Goal: Task Accomplishment & Management: Complete application form

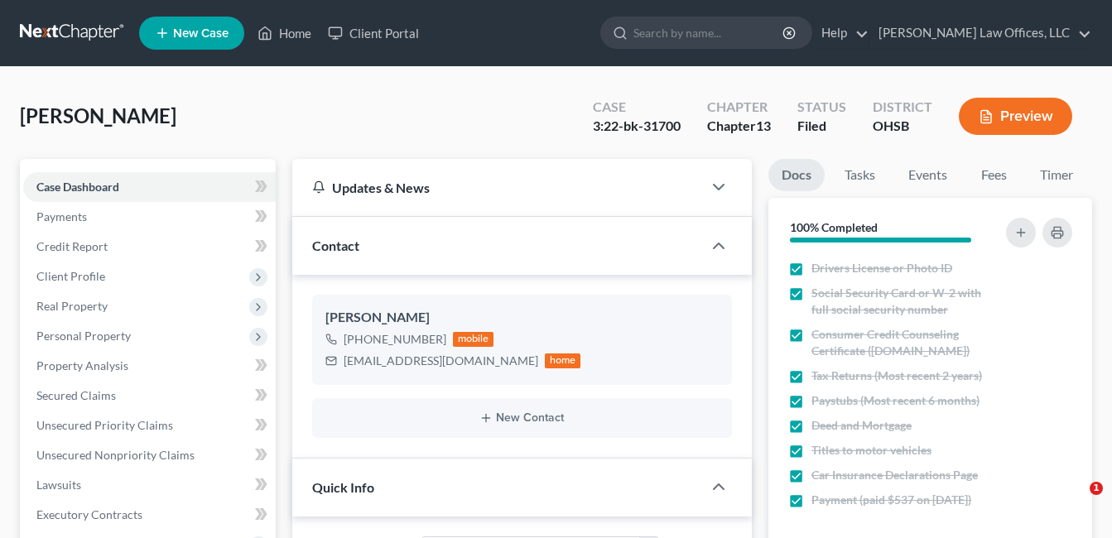
select select "3"
click at [291, 32] on link "Home" at bounding box center [284, 33] width 70 height 30
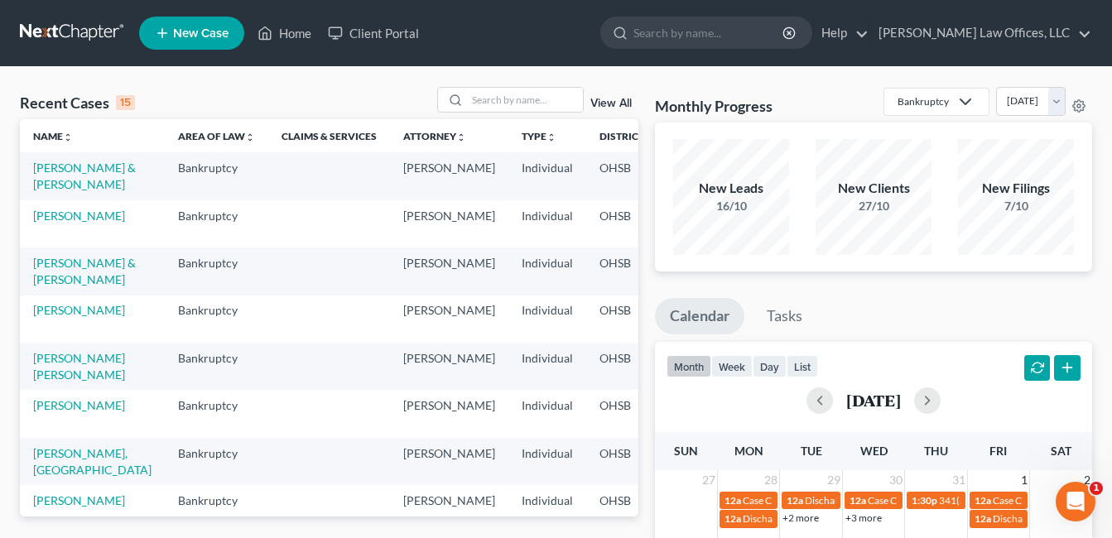
click at [607, 106] on link "View All" at bounding box center [610, 104] width 41 height 12
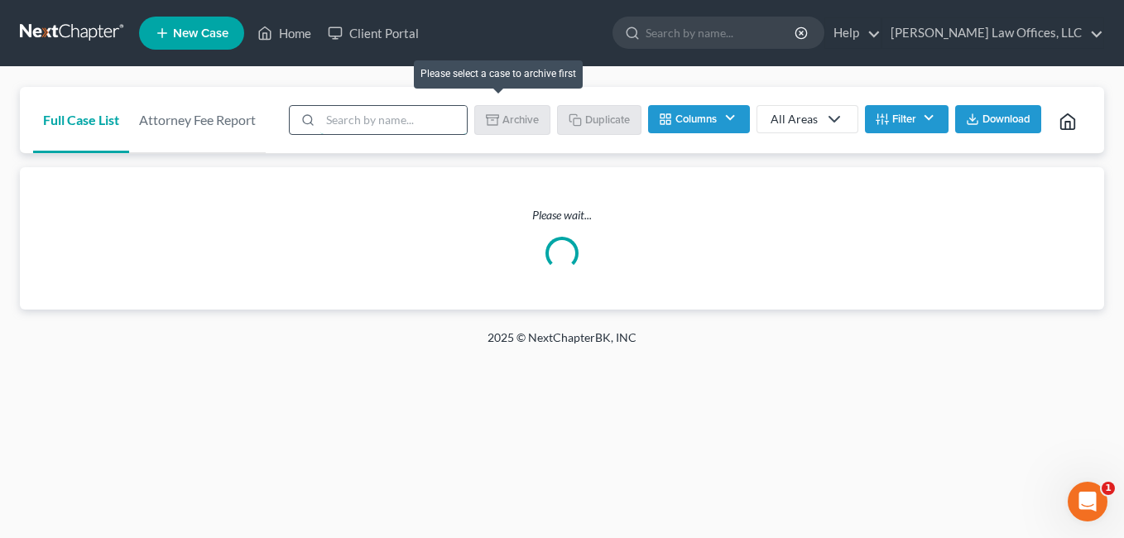
click at [418, 113] on input "search" at bounding box center [393, 120] width 147 height 28
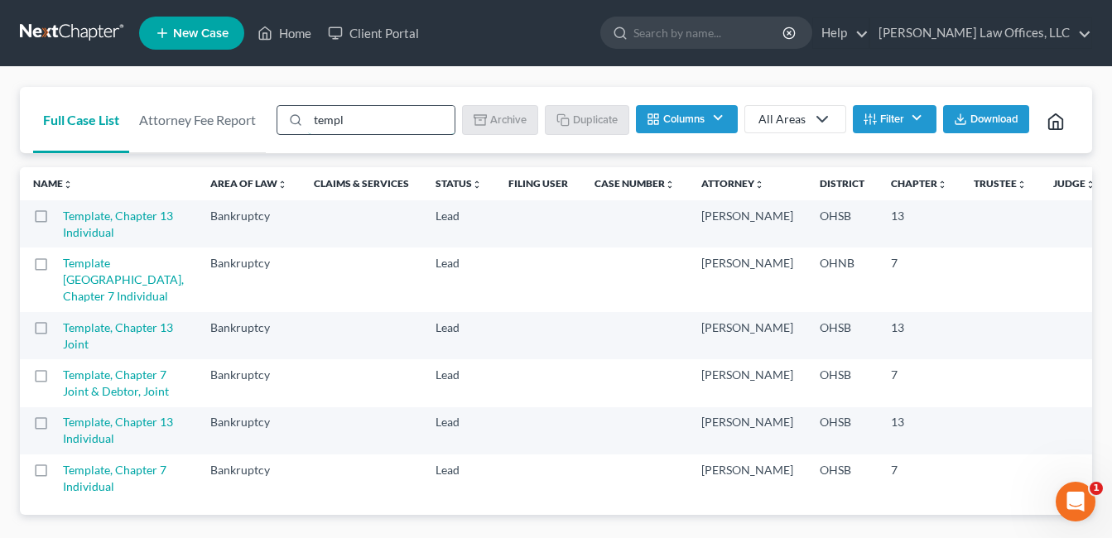
type input "template"
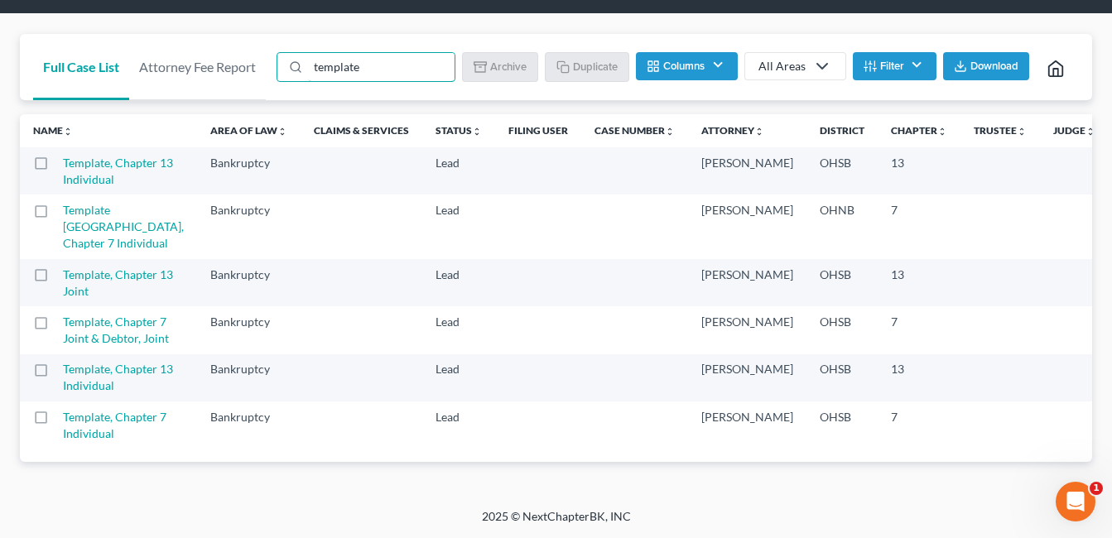
click at [56, 421] on label at bounding box center [56, 421] width 0 height 0
click at [63, 409] on input "checkbox" at bounding box center [68, 414] width 11 height 11
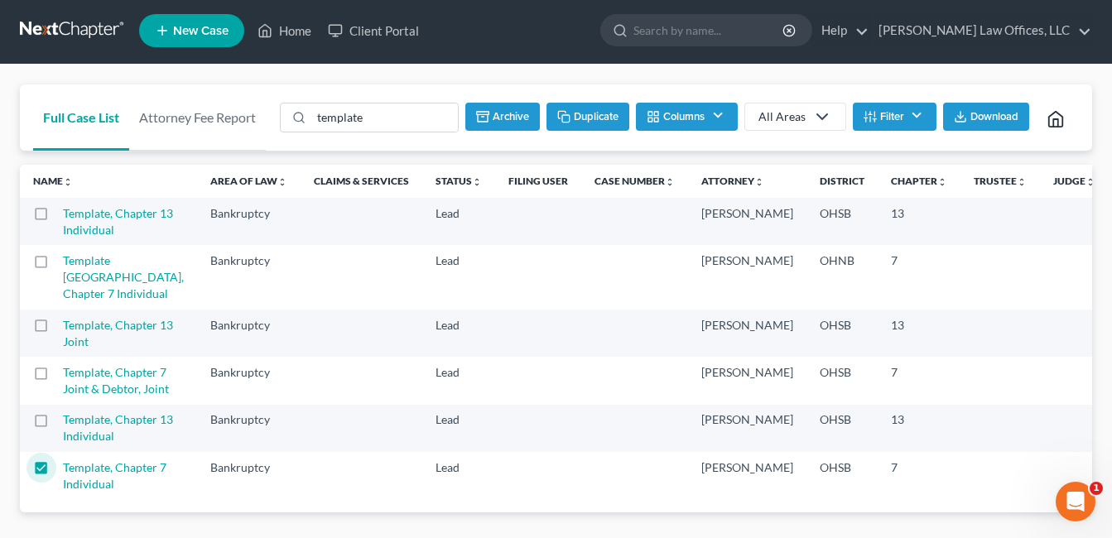
scroll to position [0, 0]
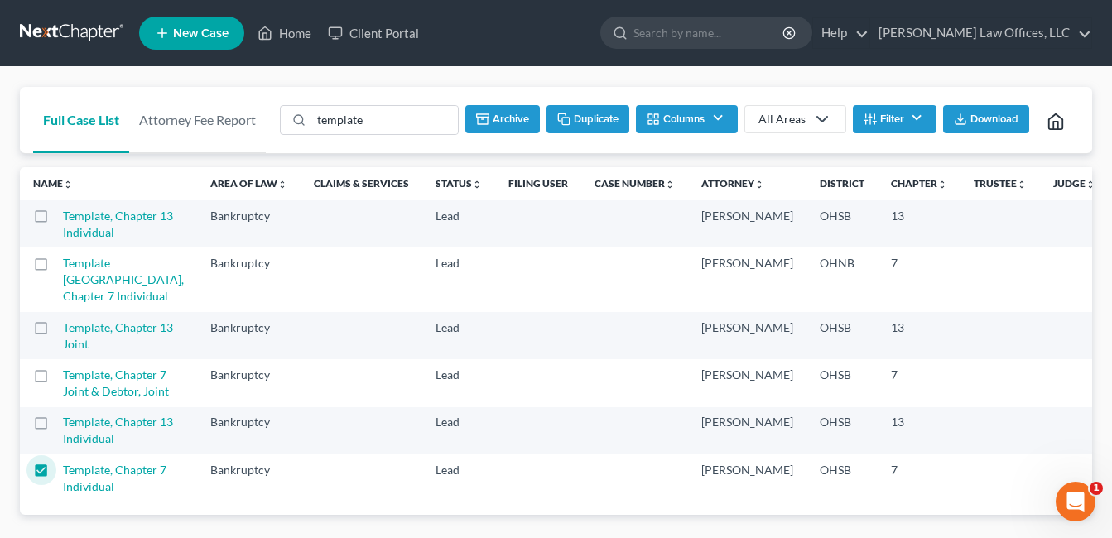
click at [590, 119] on button "Duplicate" at bounding box center [587, 119] width 83 height 28
checkbox input "false"
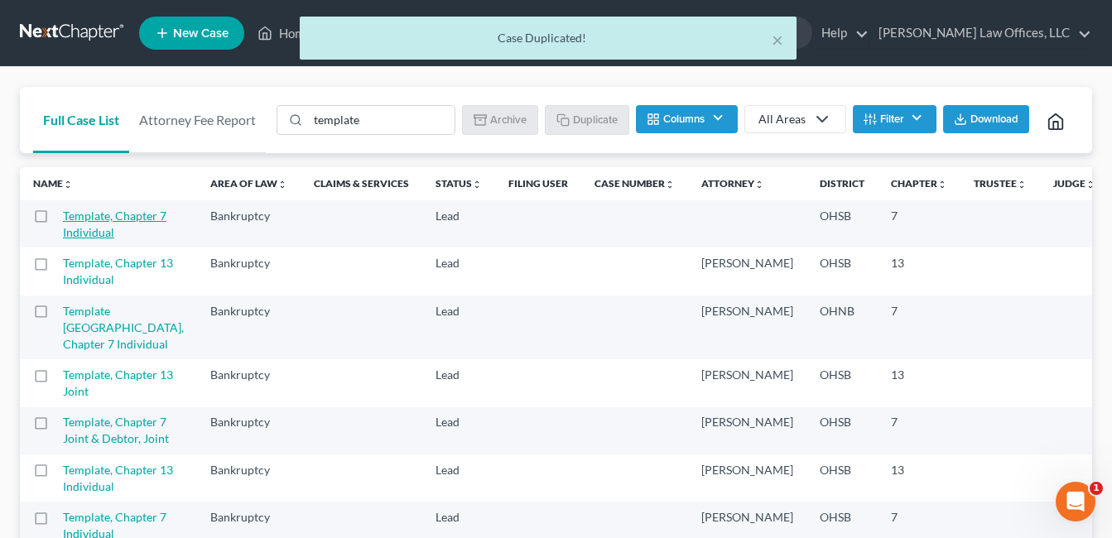
click at [83, 239] on link "Template, Chapter 7 Individual" at bounding box center [114, 224] width 103 height 31
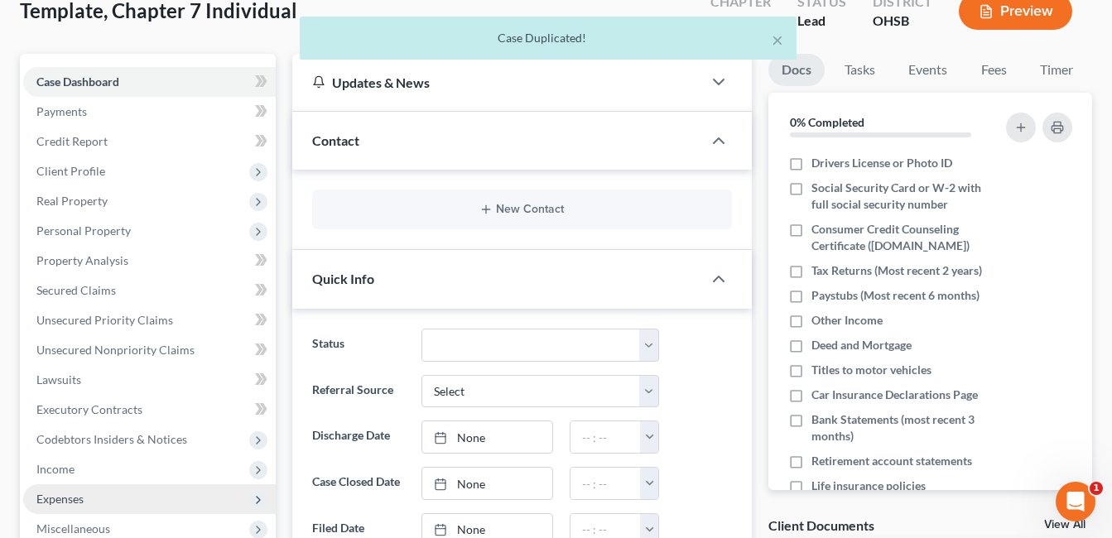
scroll to position [331, 0]
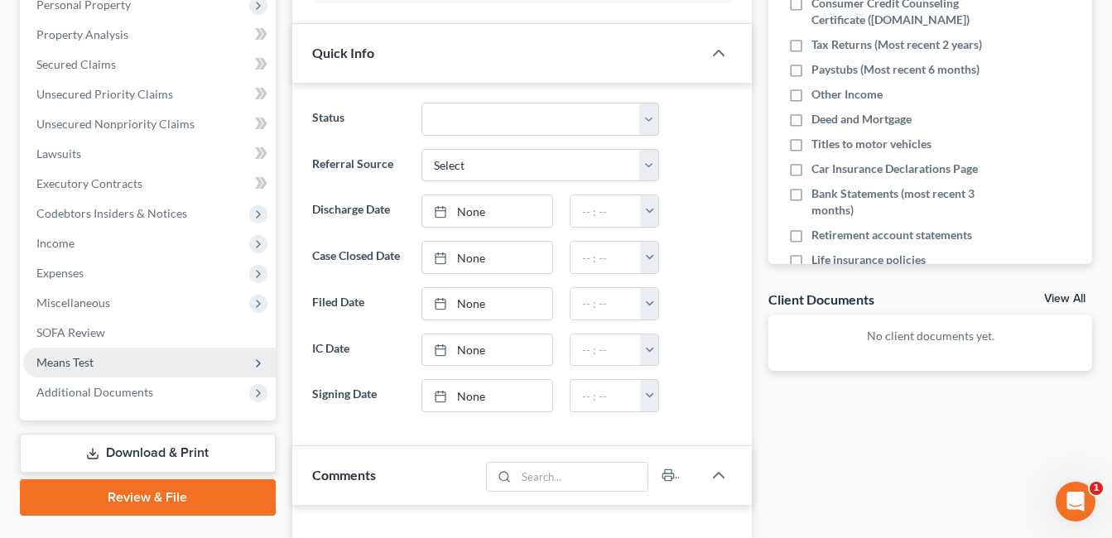
click at [90, 364] on span "Means Test" at bounding box center [64, 362] width 57 height 14
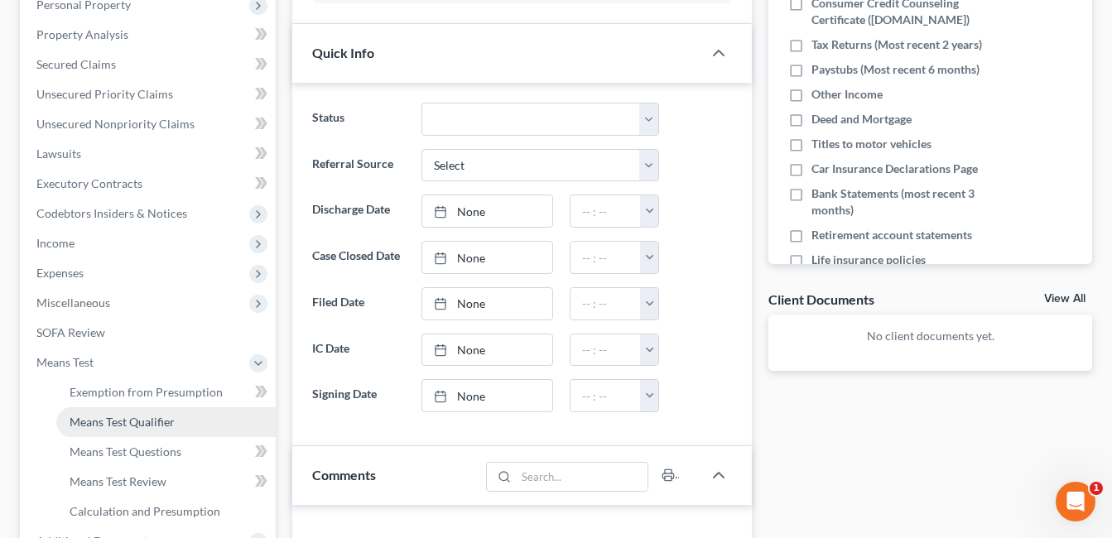
click at [118, 415] on span "Means Test Qualifier" at bounding box center [122, 422] width 105 height 14
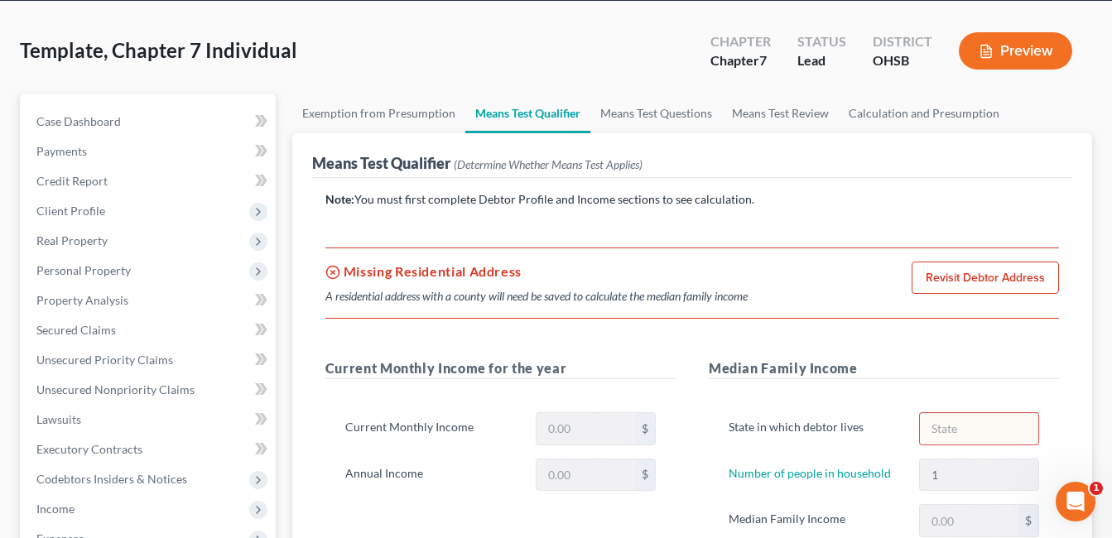
scroll to position [83, 0]
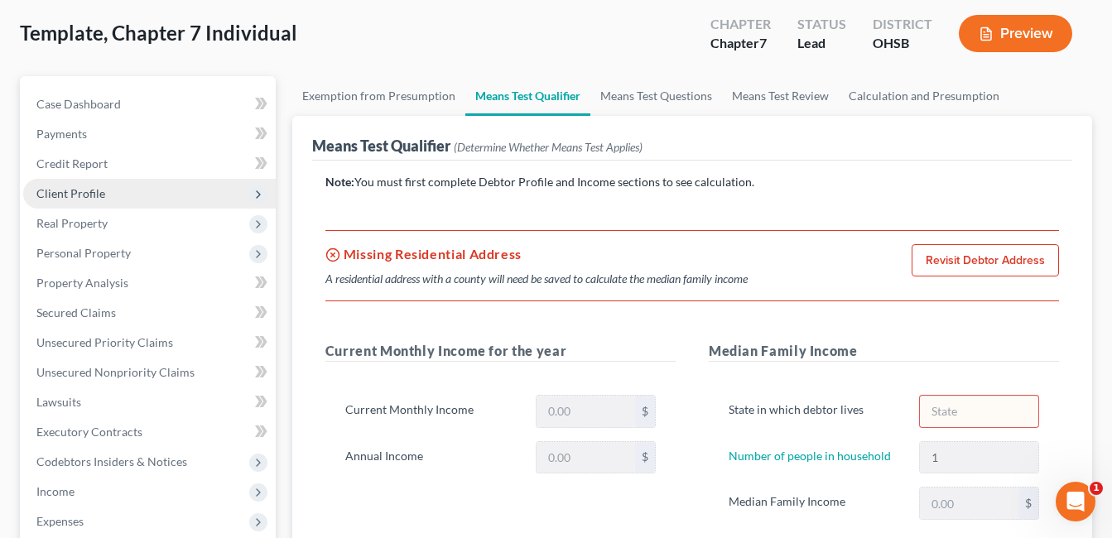
click at [113, 190] on span "Client Profile" at bounding box center [149, 194] width 252 height 30
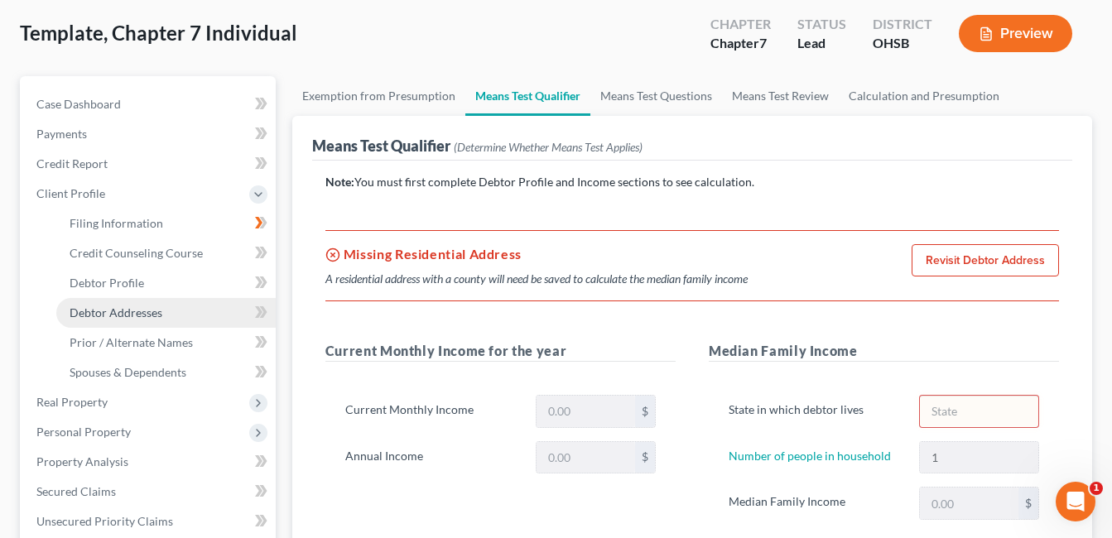
click at [148, 318] on span "Debtor Addresses" at bounding box center [116, 312] width 93 height 14
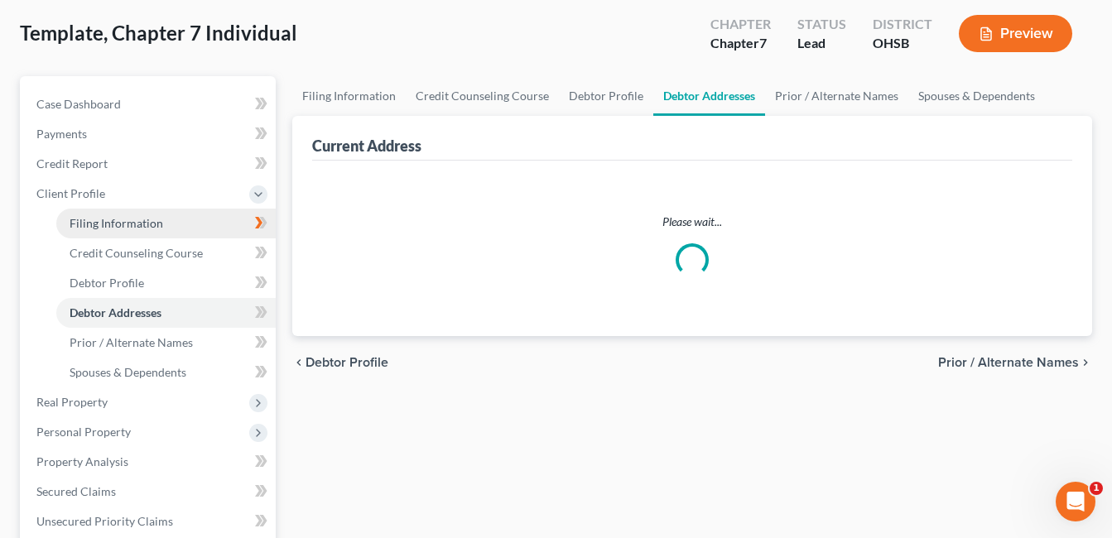
scroll to position [16, 0]
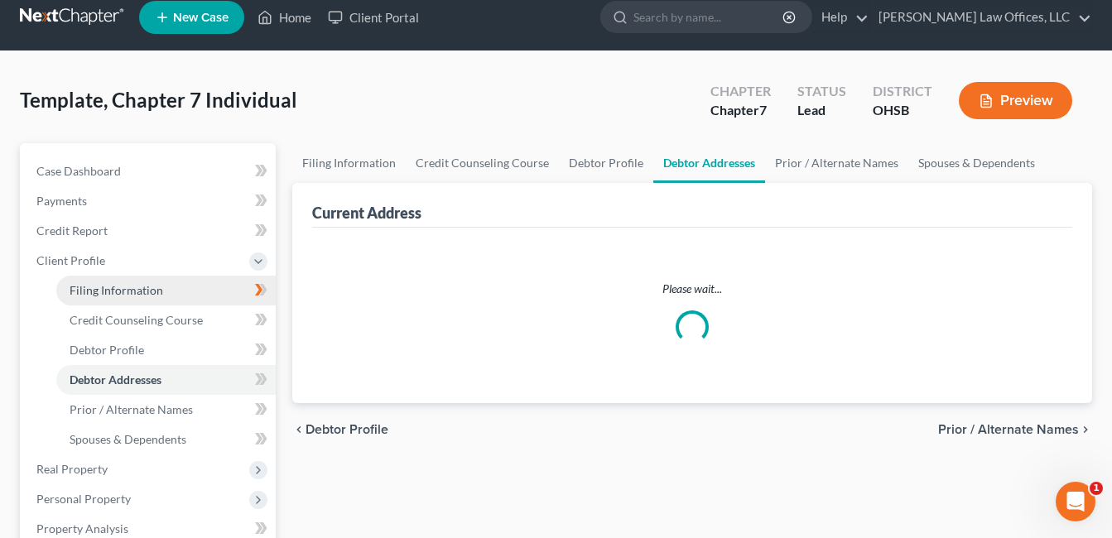
select select "0"
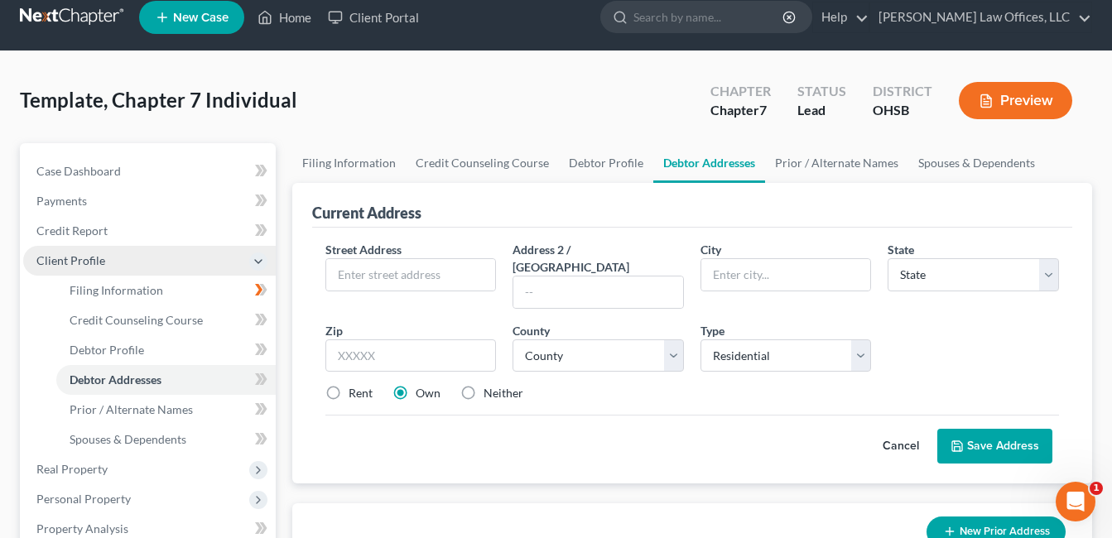
scroll to position [0, 0]
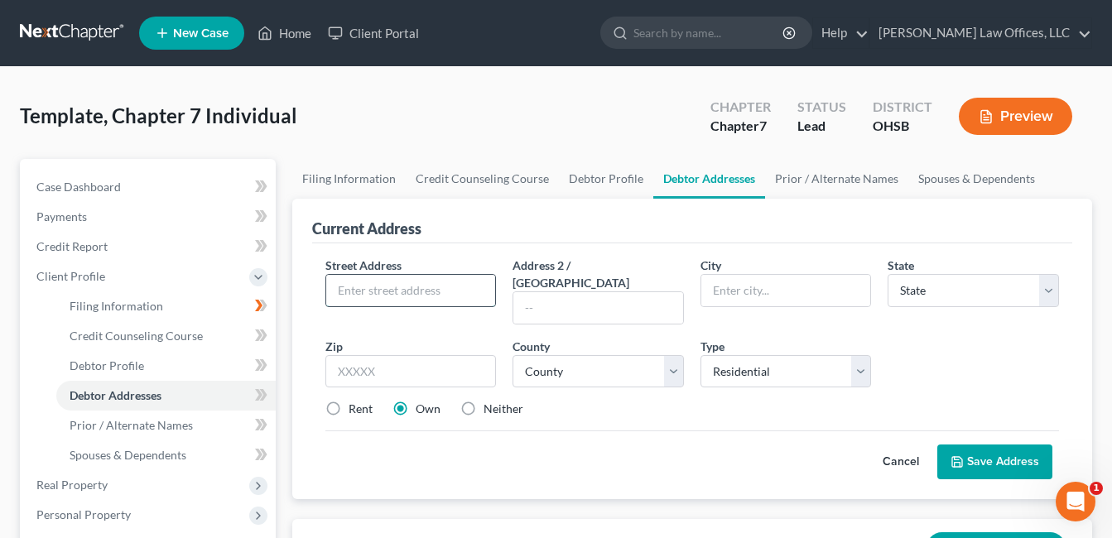
click at [421, 290] on input "text" at bounding box center [411, 290] width 170 height 31
type input "[STREET_ADDRESS]"
type input "[GEOGRAPHIC_DATA]"
select select "36"
type input "45327"
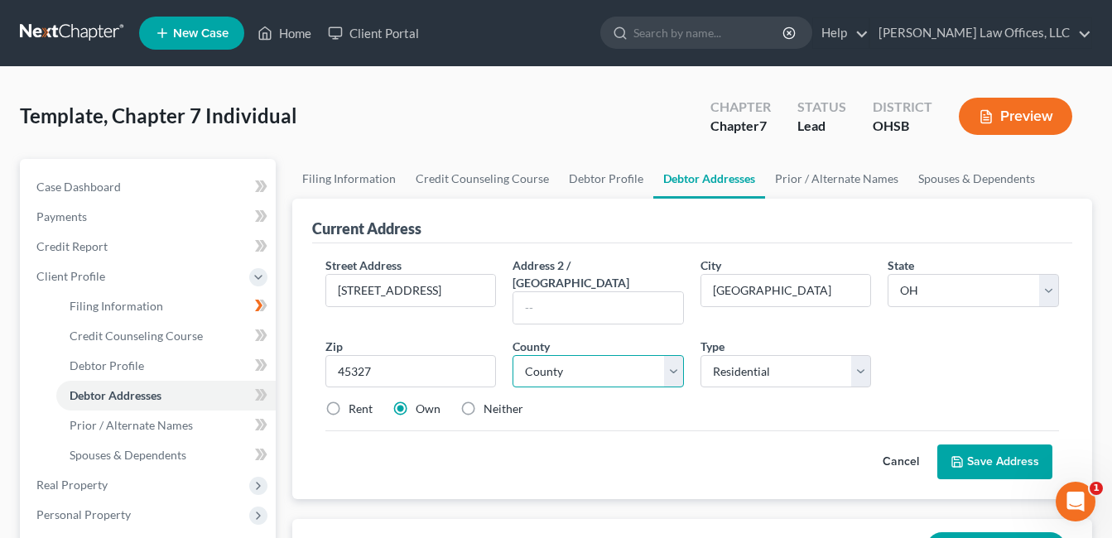
click at [680, 355] on select "County [GEOGRAPHIC_DATA] [GEOGRAPHIC_DATA] [GEOGRAPHIC_DATA] [GEOGRAPHIC_DATA] …" at bounding box center [597, 371] width 171 height 33
select select "56"
click at [512, 355] on select "County [GEOGRAPHIC_DATA] [GEOGRAPHIC_DATA] [GEOGRAPHIC_DATA] [GEOGRAPHIC_DATA] …" at bounding box center [597, 371] width 171 height 33
click at [1011, 445] on button "Save Address" at bounding box center [994, 462] width 115 height 35
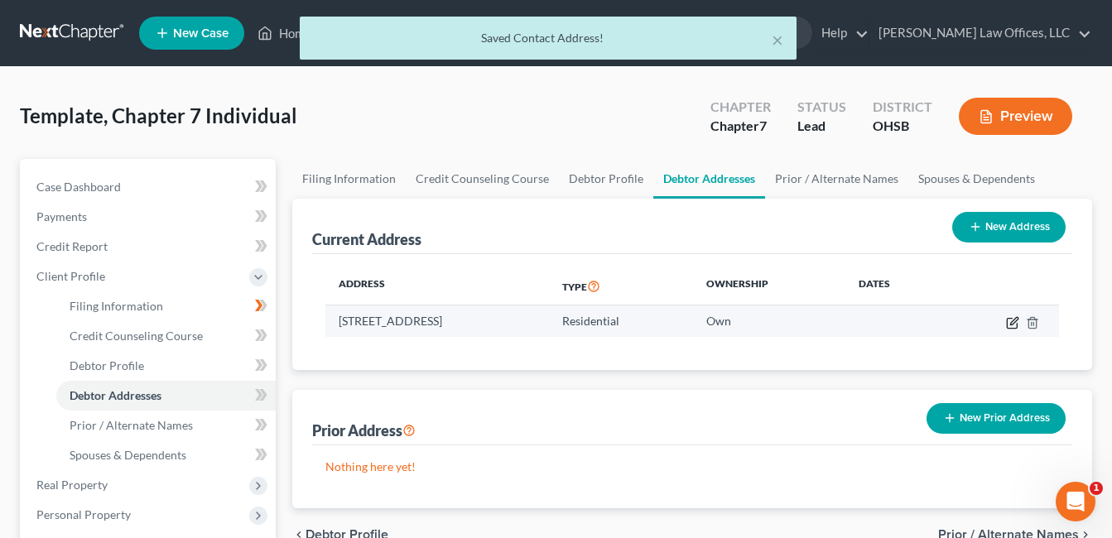
click at [1008, 322] on icon "button" at bounding box center [1012, 322] width 13 height 13
select select "36"
select select "56"
select select "0"
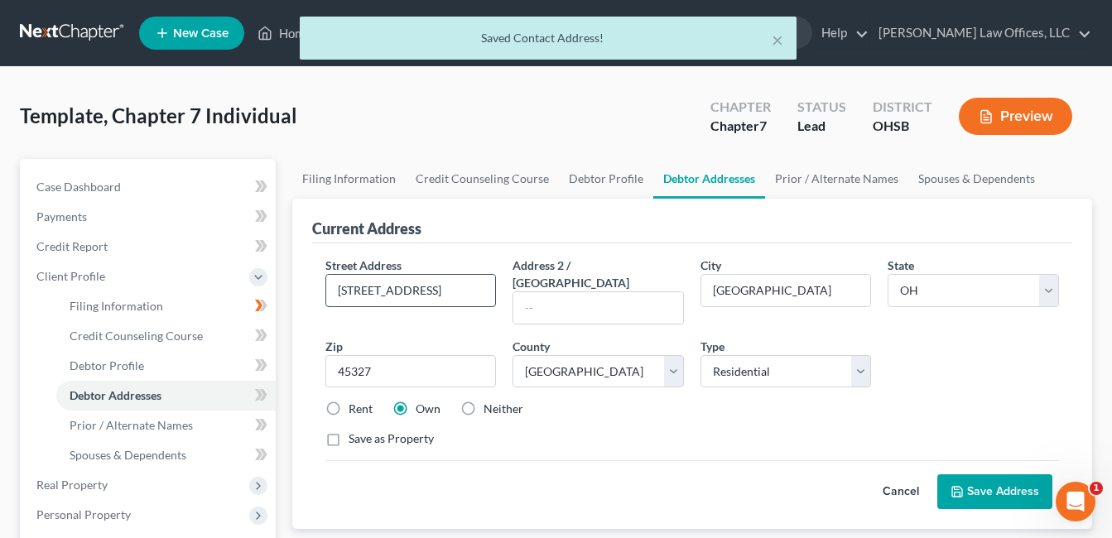
click at [376, 287] on input "[STREET_ADDRESS]" at bounding box center [411, 290] width 170 height 31
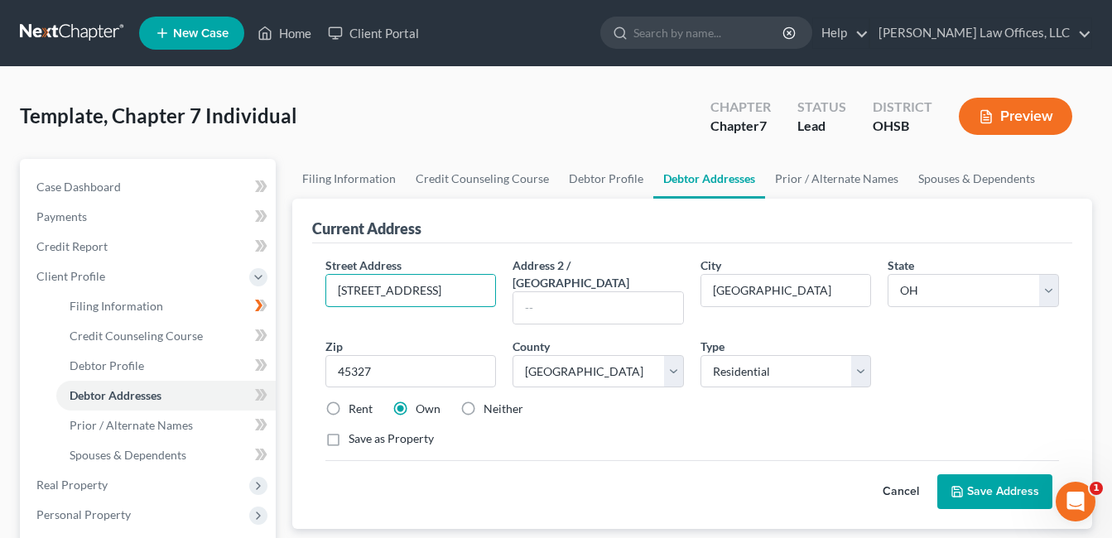
type input "[STREET_ADDRESS]"
click at [994, 474] on button "Save Address" at bounding box center [994, 491] width 115 height 35
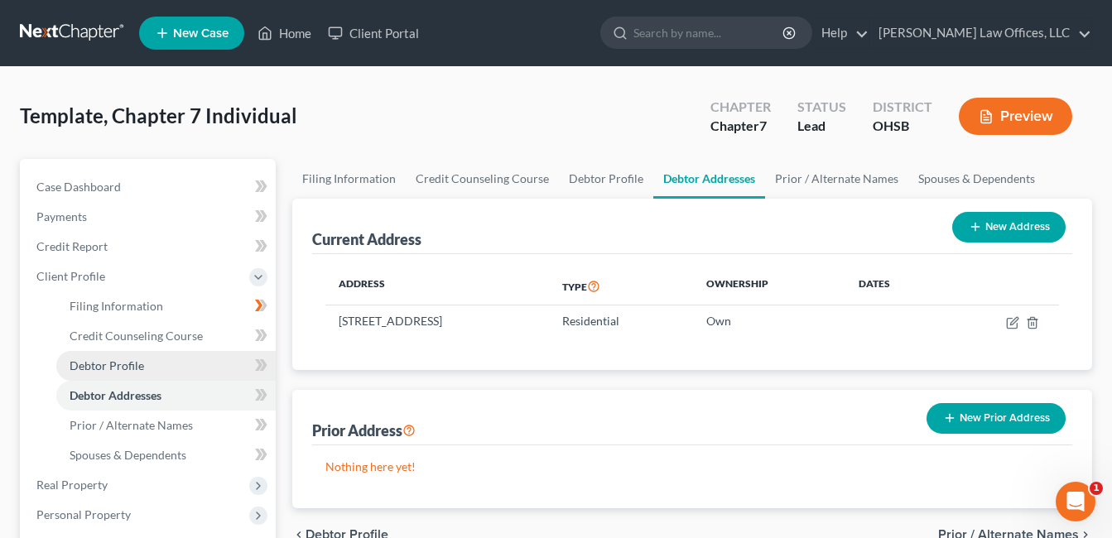
click at [123, 363] on span "Debtor Profile" at bounding box center [107, 365] width 75 height 14
select select "1"
select select "0"
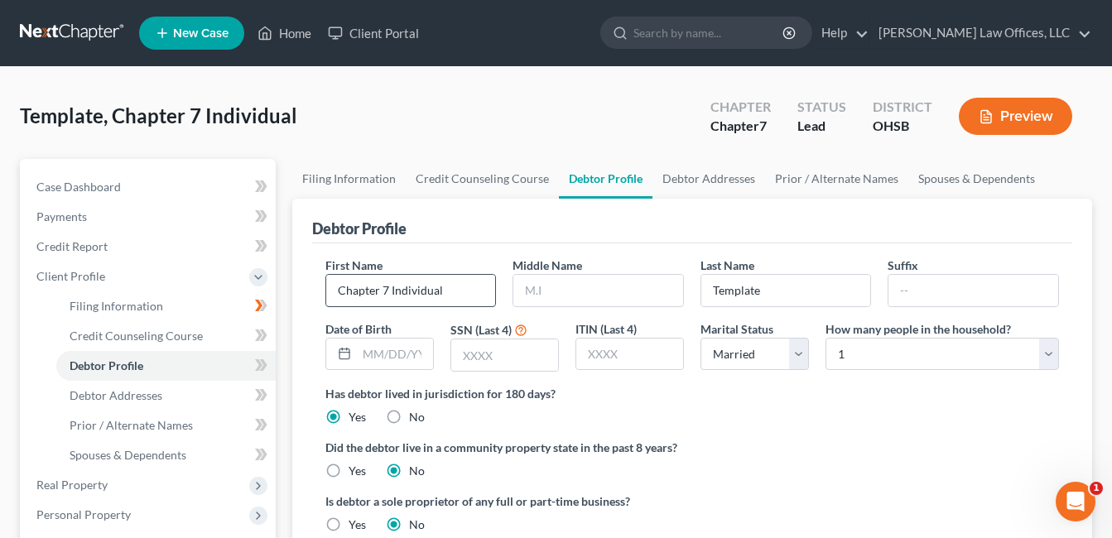
click at [469, 291] on input "Chapter 7 Individual" at bounding box center [411, 290] width 170 height 31
drag, startPoint x: 468, startPoint y: 288, endPoint x: 285, endPoint y: 291, distance: 183.0
type input "Mark"
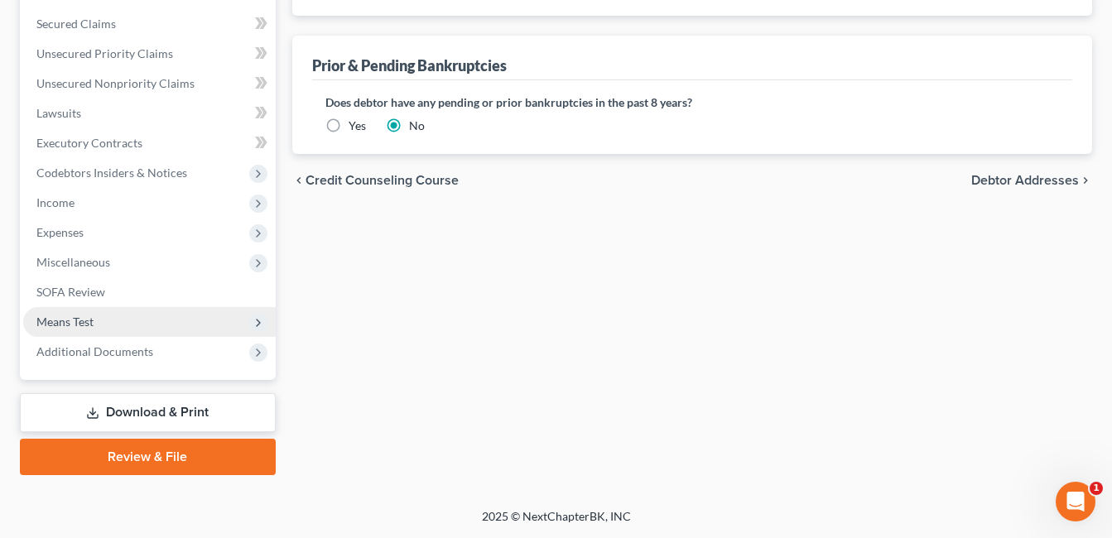
type input "[PERSON_NAME]"
click at [118, 320] on span "Means Test" at bounding box center [149, 322] width 252 height 30
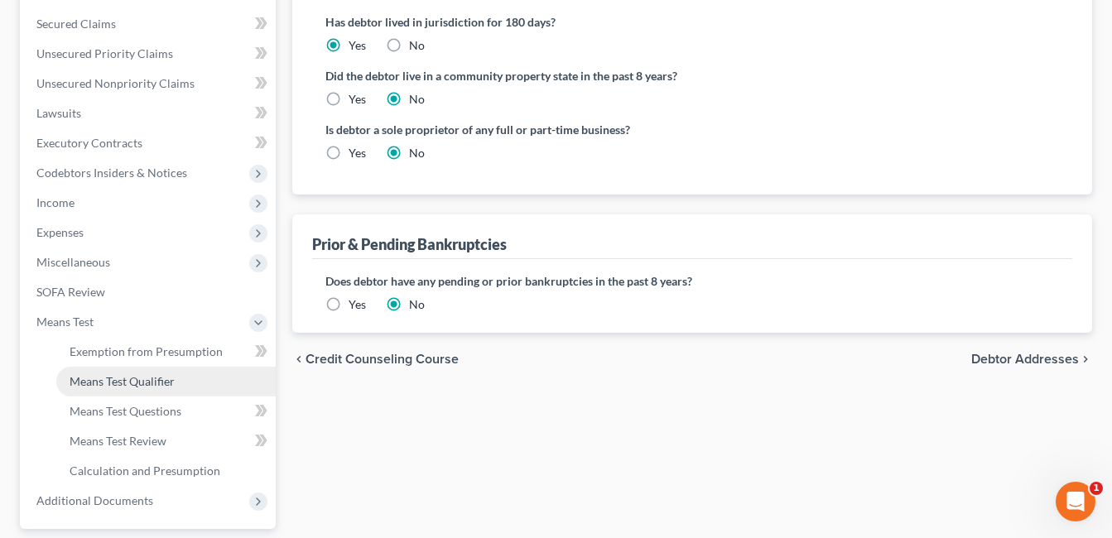
click at [132, 379] on span "Means Test Qualifier" at bounding box center [122, 381] width 105 height 14
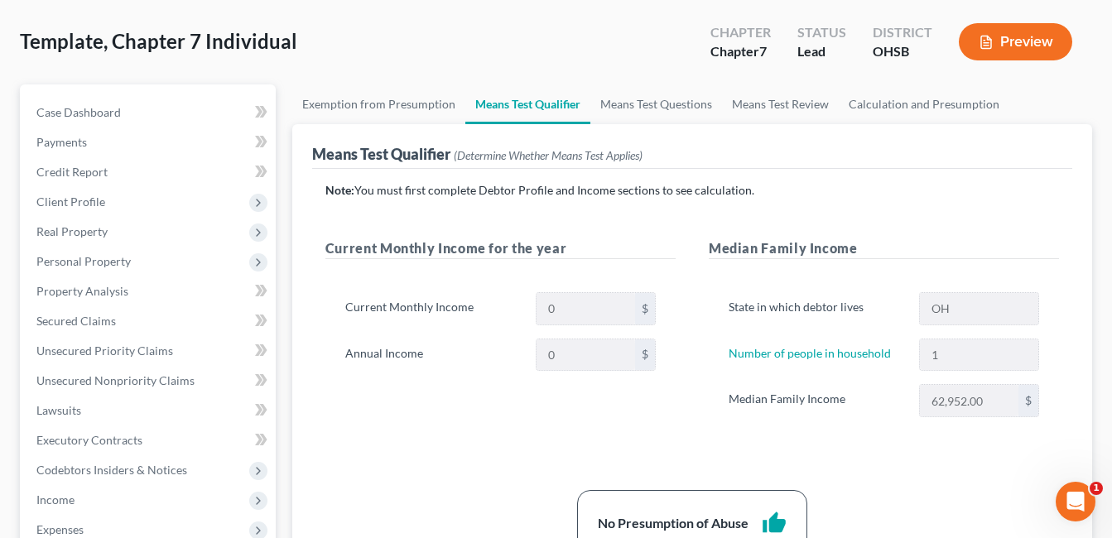
scroll to position [248, 0]
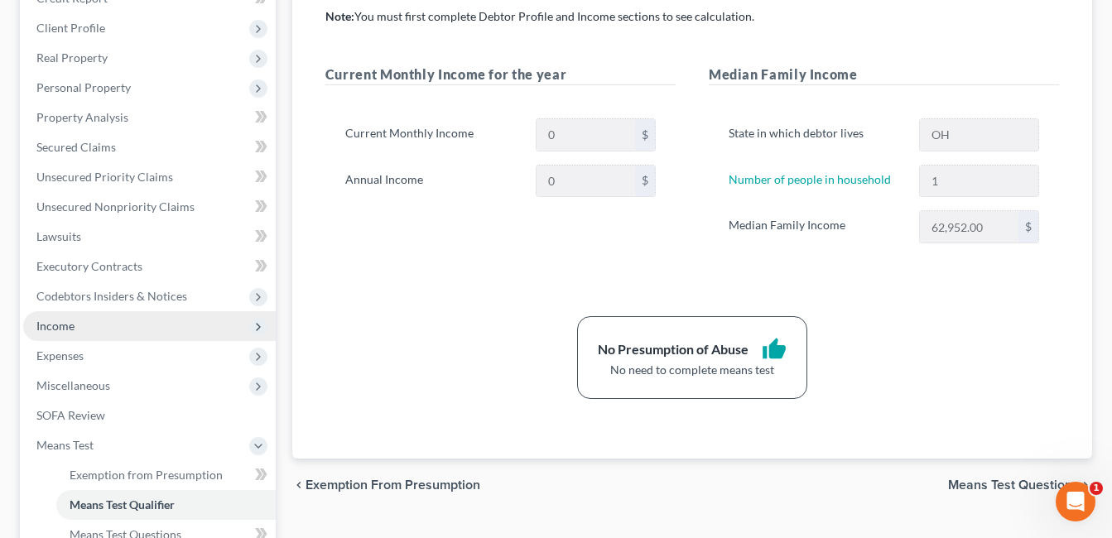
click at [103, 330] on span "Income" at bounding box center [149, 326] width 252 height 30
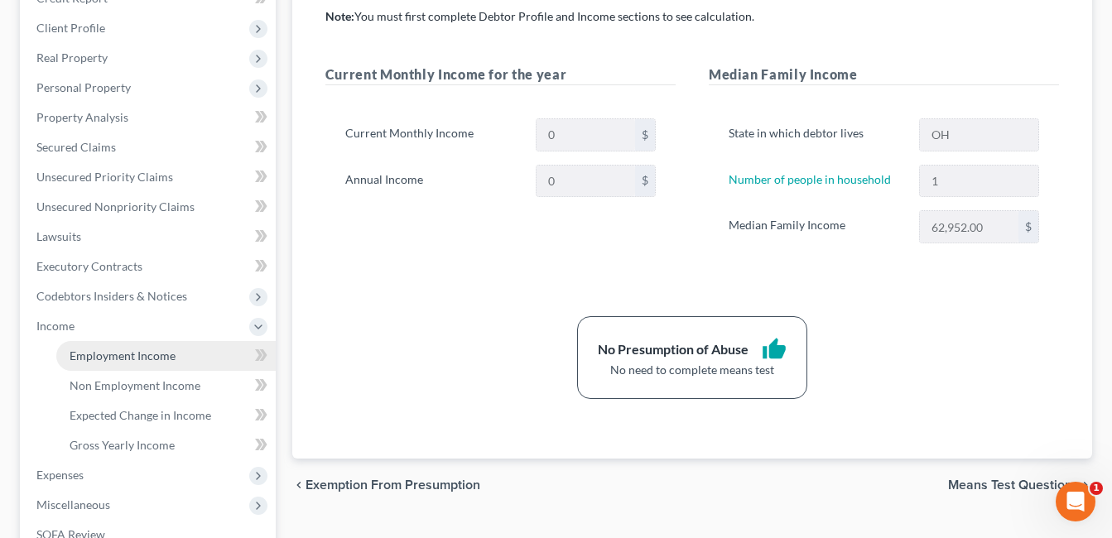
click at [137, 358] on span "Employment Income" at bounding box center [123, 356] width 106 height 14
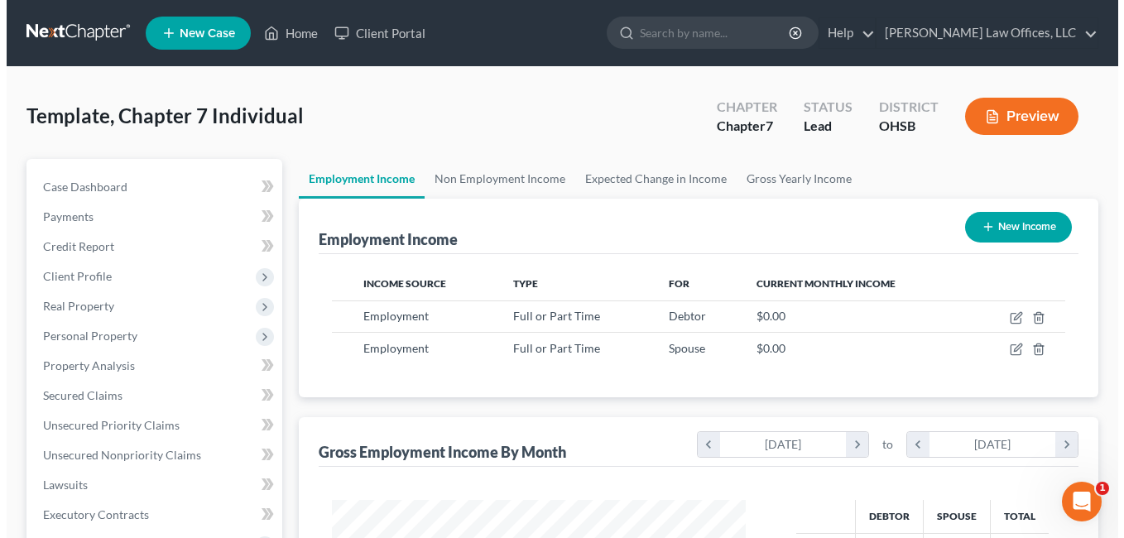
scroll to position [297, 448]
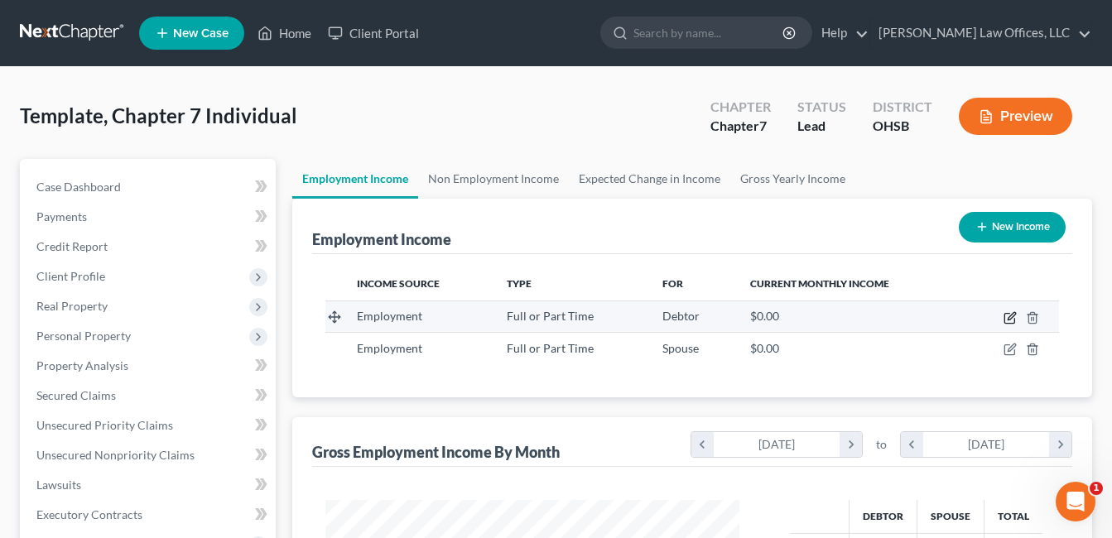
click at [1008, 316] on icon "button" at bounding box center [1009, 317] width 13 height 13
select select "0"
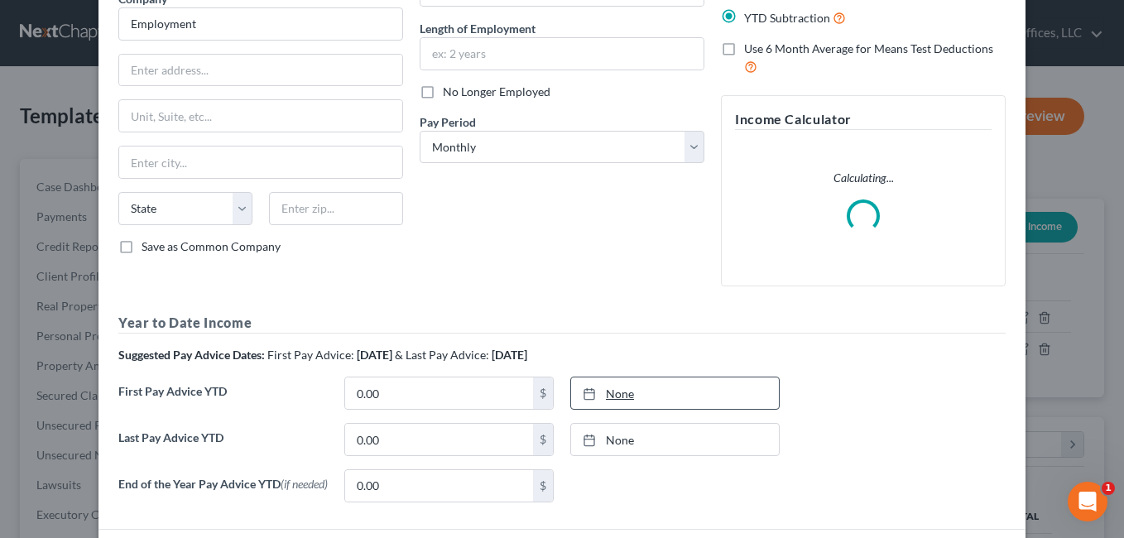
scroll to position [248, 0]
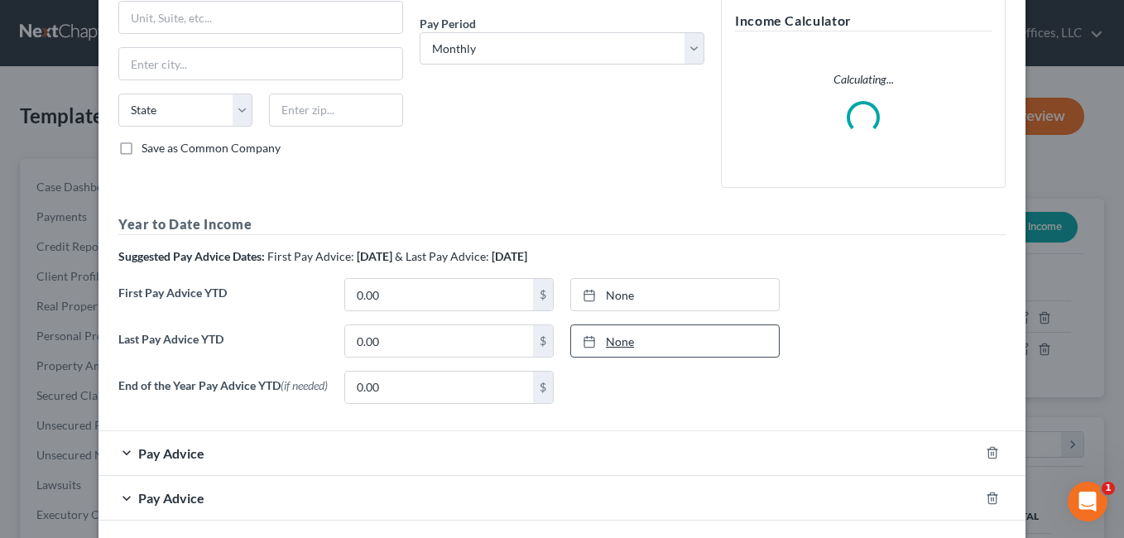
click at [609, 344] on link "None" at bounding box center [675, 340] width 208 height 31
type input "[DATE]"
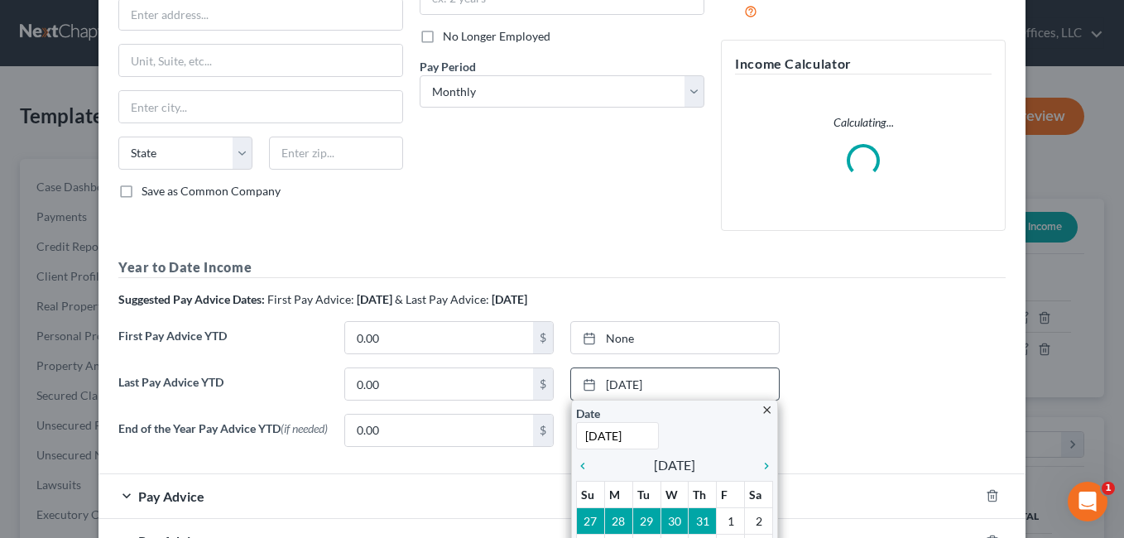
scroll to position [364, 0]
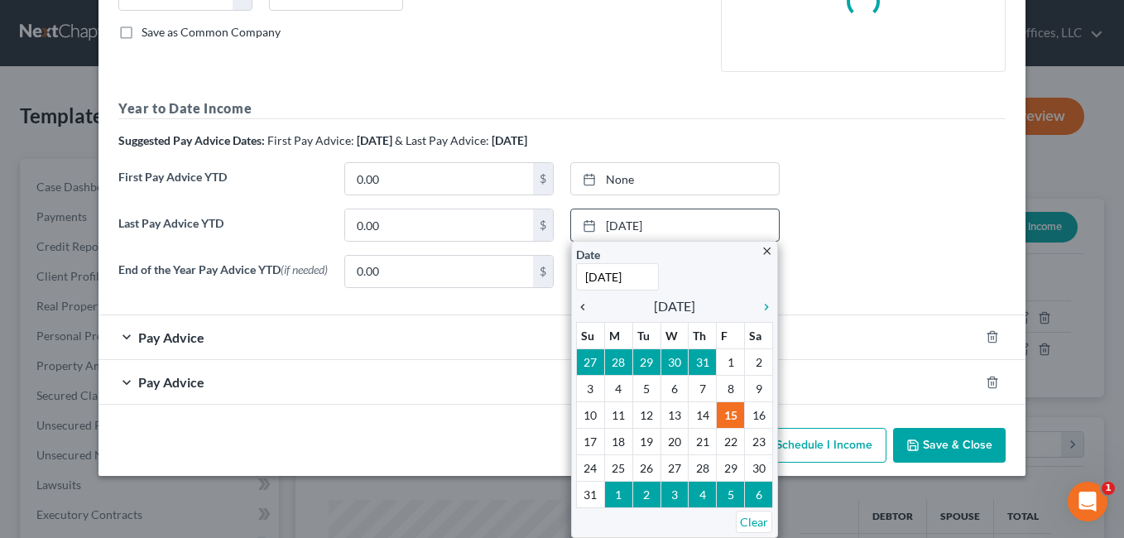
click at [580, 307] on icon "chevron_left" at bounding box center [587, 307] width 22 height 13
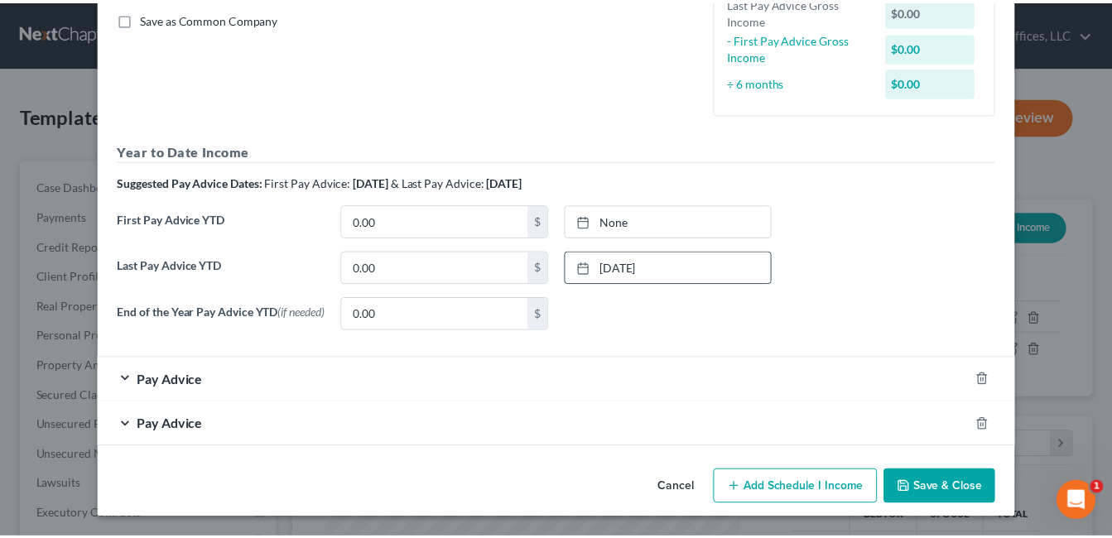
scroll to position [382, 0]
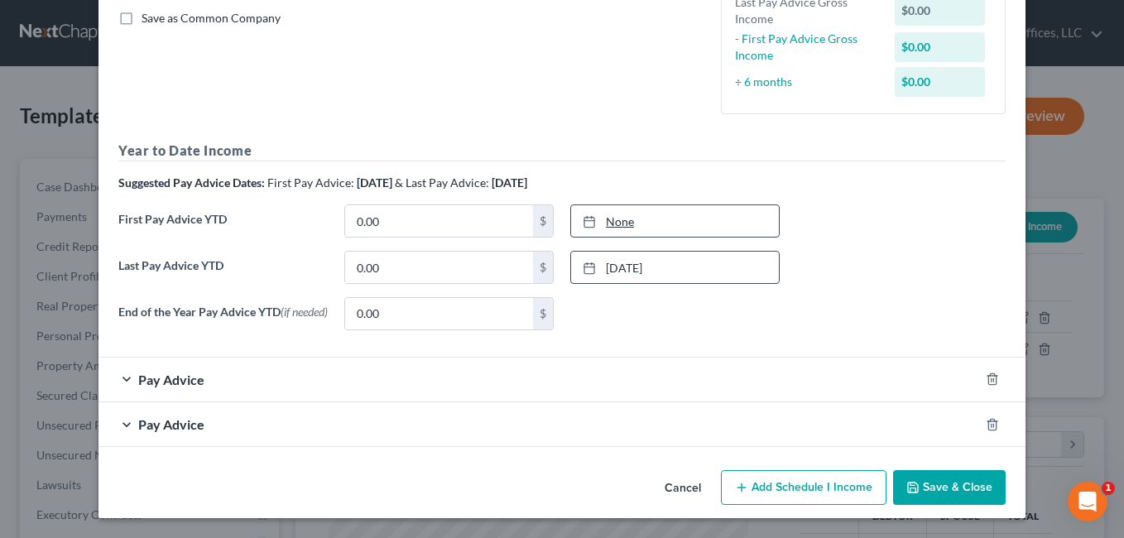
click at [614, 223] on link "None" at bounding box center [675, 220] width 208 height 31
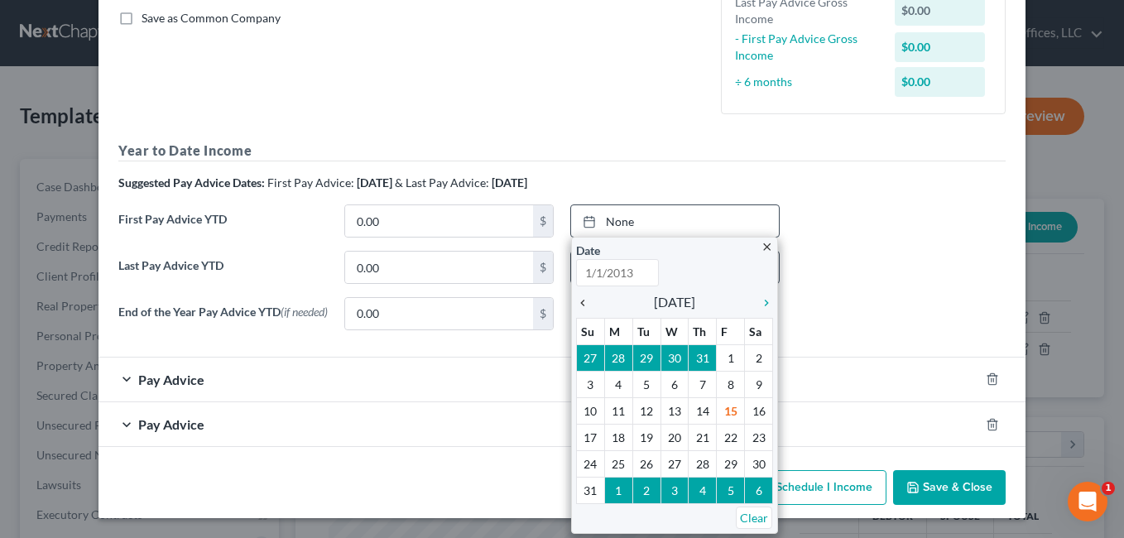
click at [576, 302] on icon "chevron_left" at bounding box center [587, 302] width 22 height 13
type input "[DATE]"
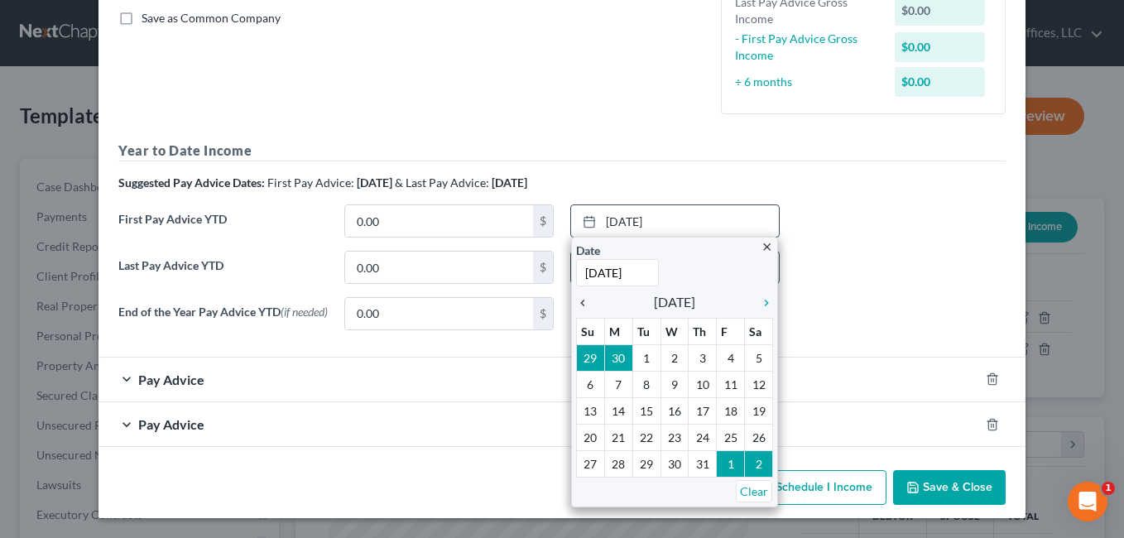
click at [576, 302] on icon "chevron_left" at bounding box center [587, 302] width 22 height 13
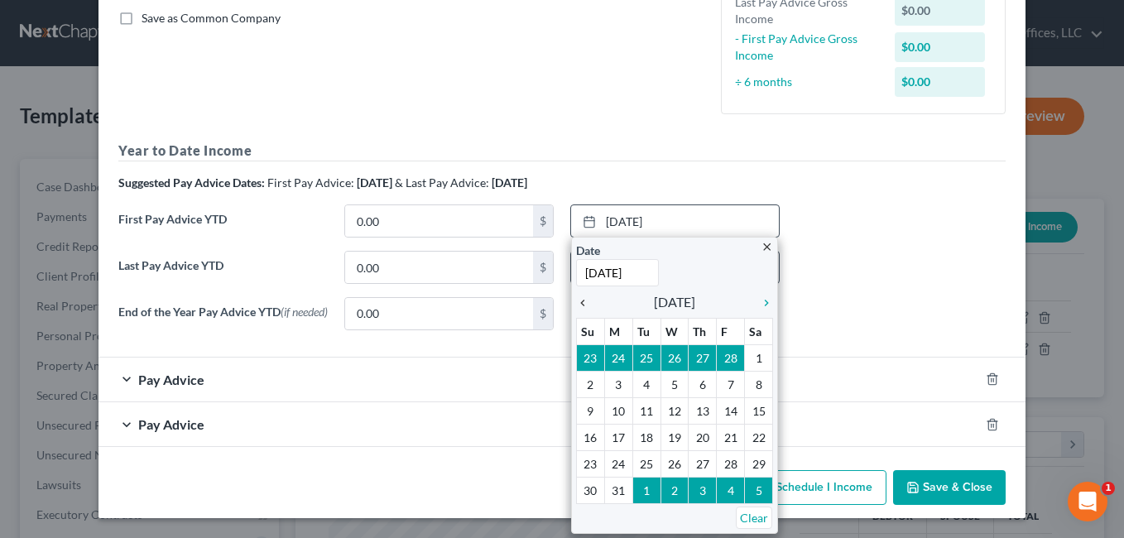
click at [576, 302] on icon "chevron_left" at bounding box center [587, 302] width 22 height 13
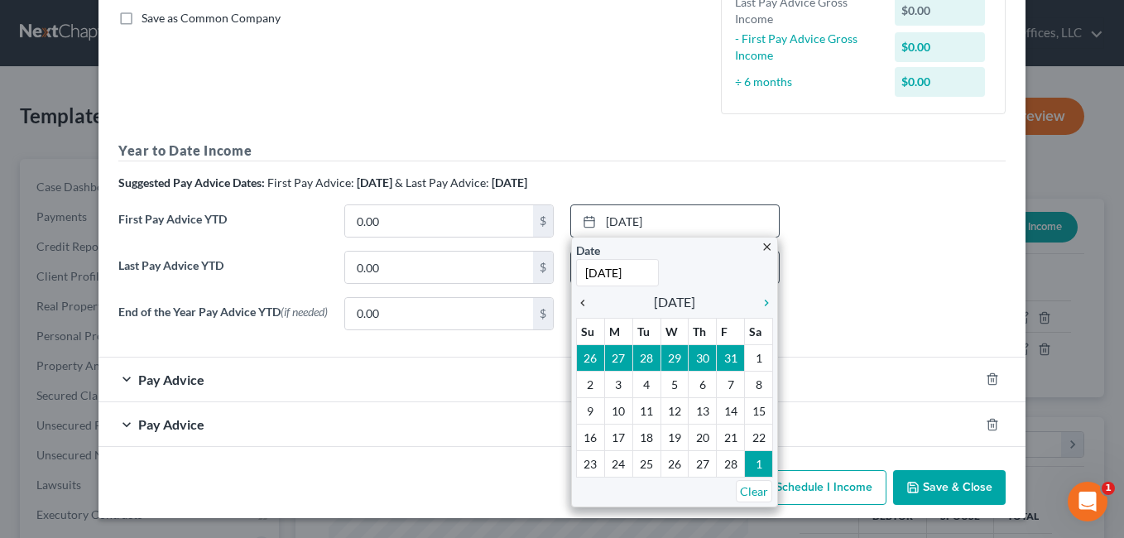
click at [576, 302] on icon "chevron_left" at bounding box center [587, 302] width 22 height 13
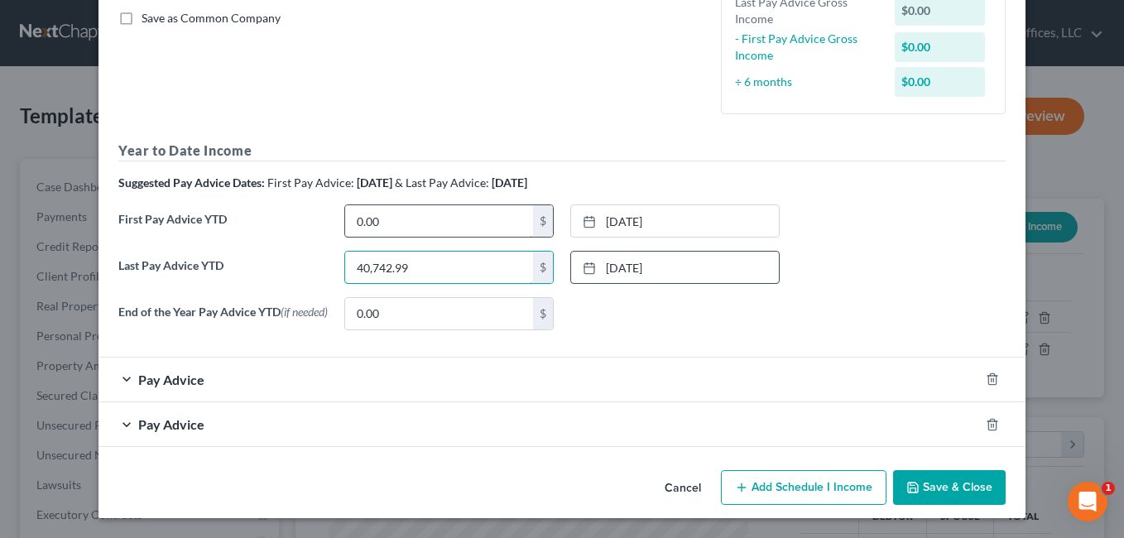
type input "40,742.99"
type input "8,004.69"
click at [937, 479] on button "Save & Close" at bounding box center [949, 487] width 113 height 35
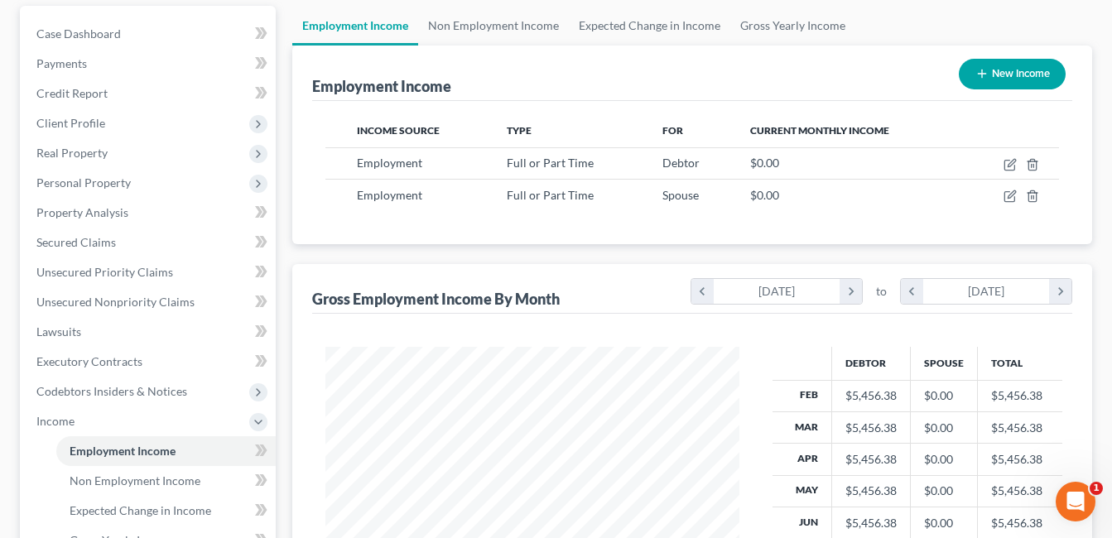
scroll to position [414, 0]
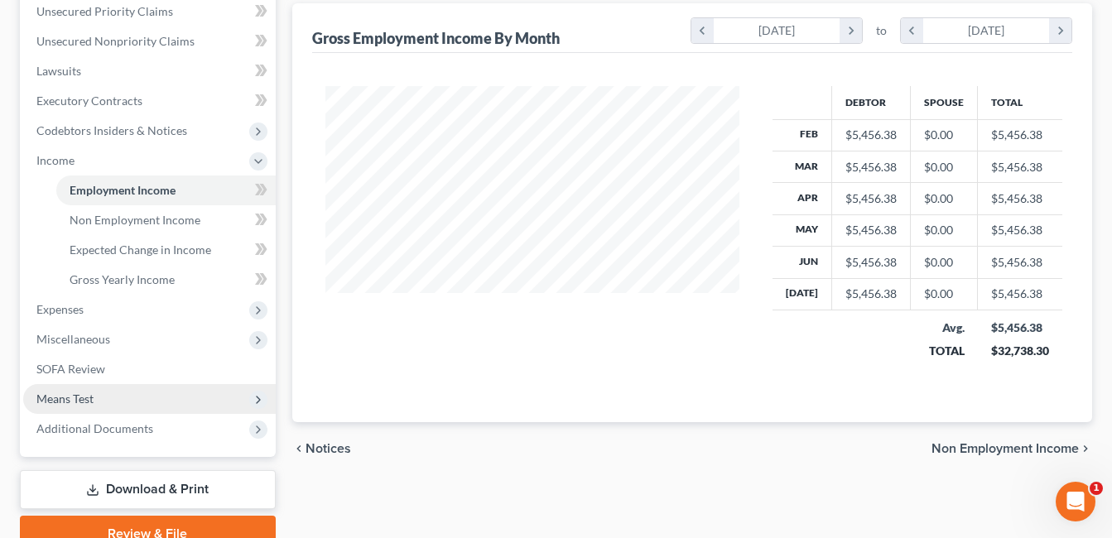
click at [101, 393] on span "Means Test" at bounding box center [149, 399] width 252 height 30
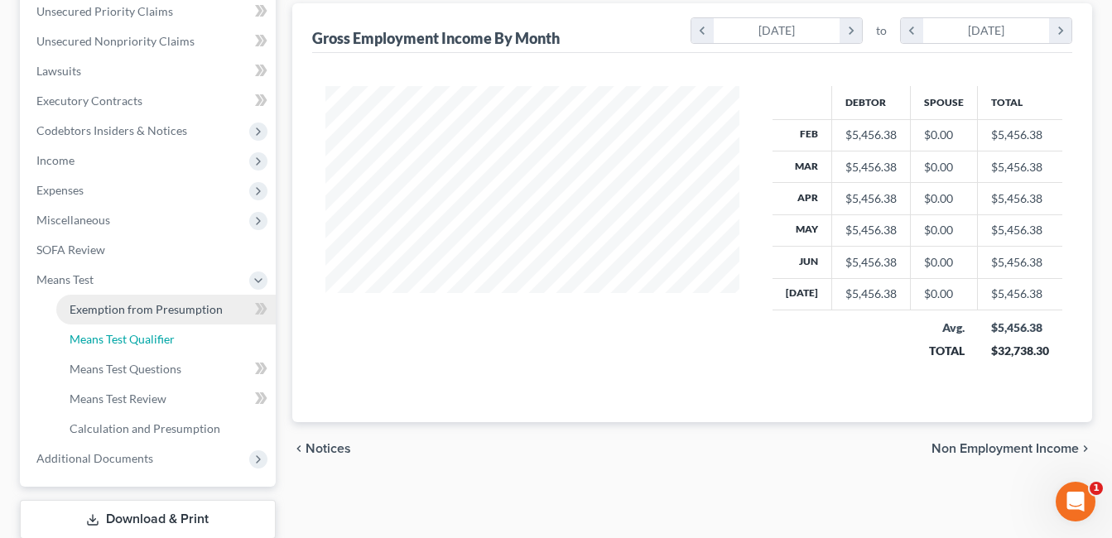
click at [150, 337] on span "Means Test Qualifier" at bounding box center [122, 339] width 105 height 14
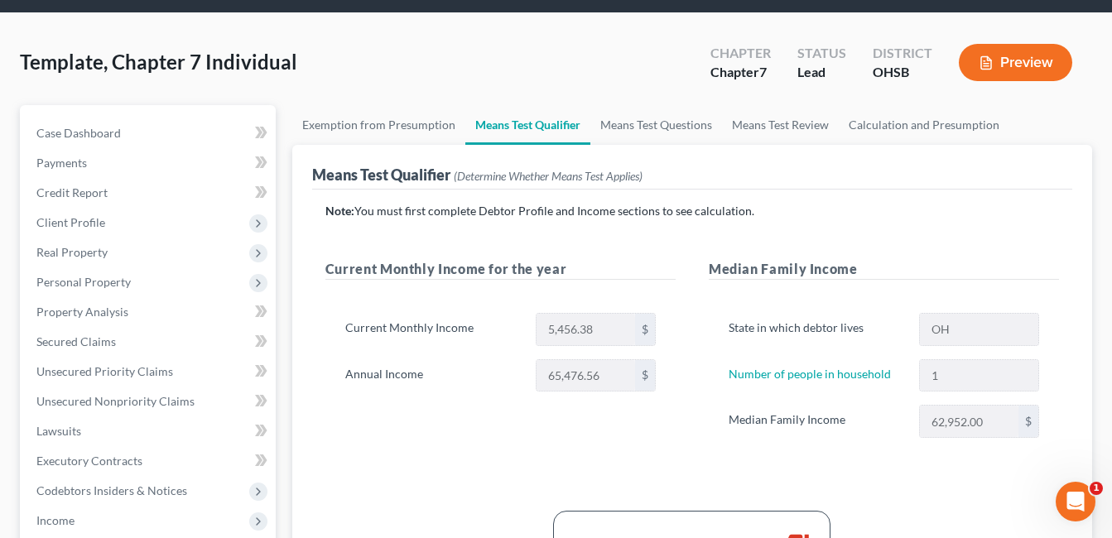
scroll to position [83, 0]
